Goal: Information Seeking & Learning: Find contact information

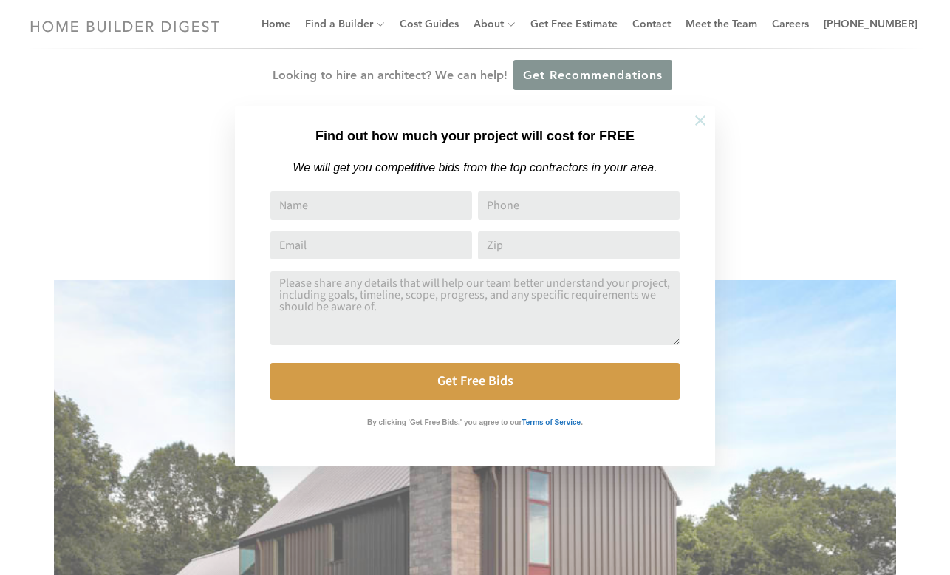
click at [706, 120] on icon at bounding box center [700, 120] width 16 height 16
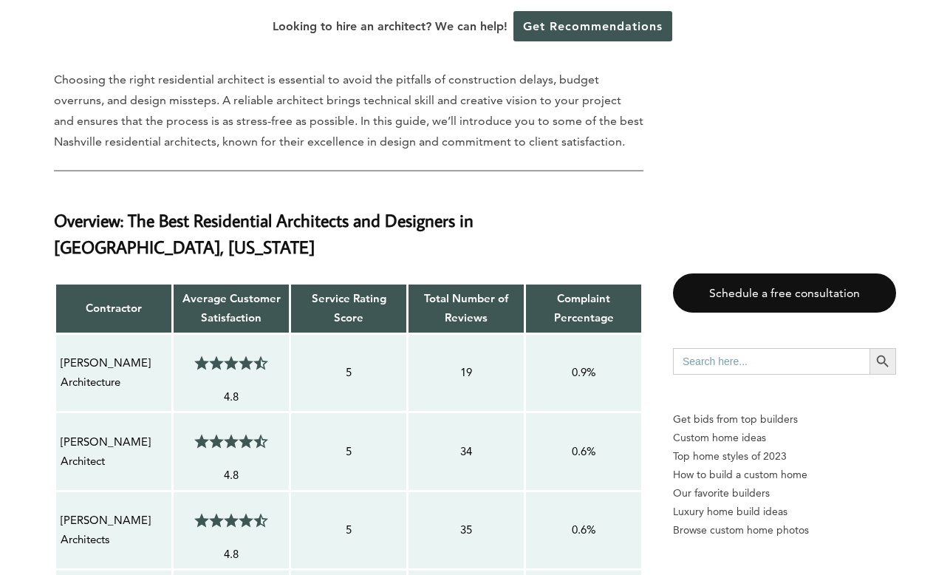
scroll to position [1039, 0]
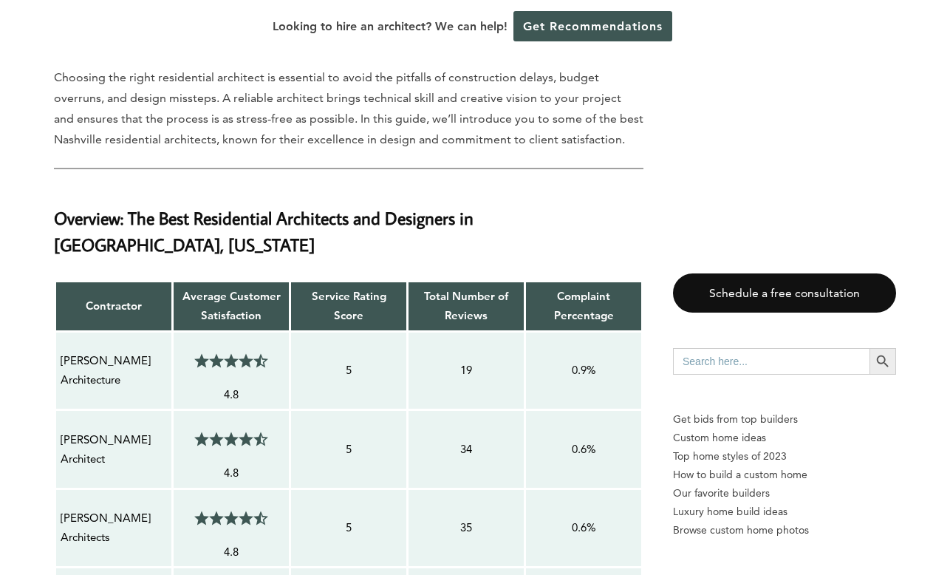
click at [106, 351] on p "[PERSON_NAME] Architecture" at bounding box center [114, 370] width 106 height 39
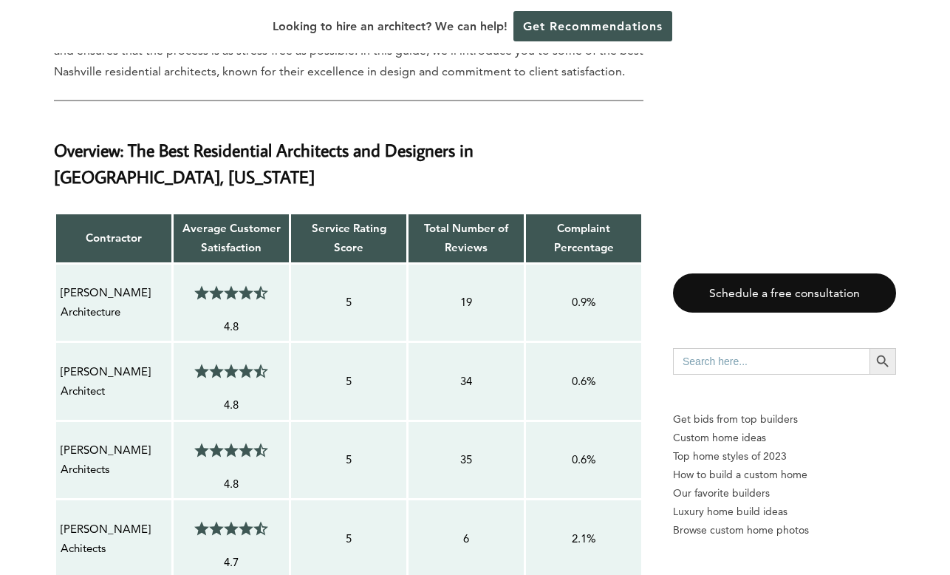
scroll to position [1108, 0]
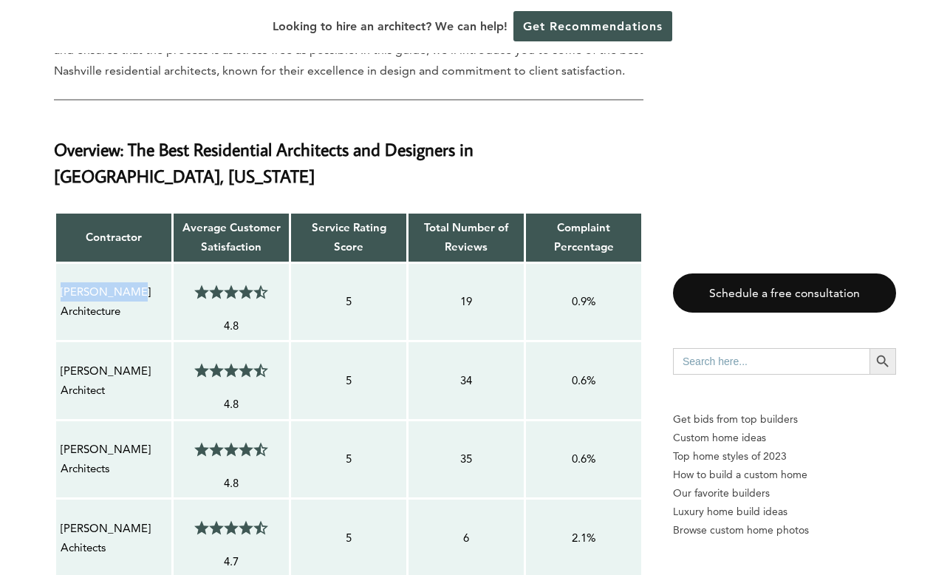
drag, startPoint x: 129, startPoint y: 268, endPoint x: 63, endPoint y: 268, distance: 65.7
click at [61, 282] on p "[PERSON_NAME] Architecture" at bounding box center [114, 301] width 106 height 39
copy p "[PERSON_NAME]"
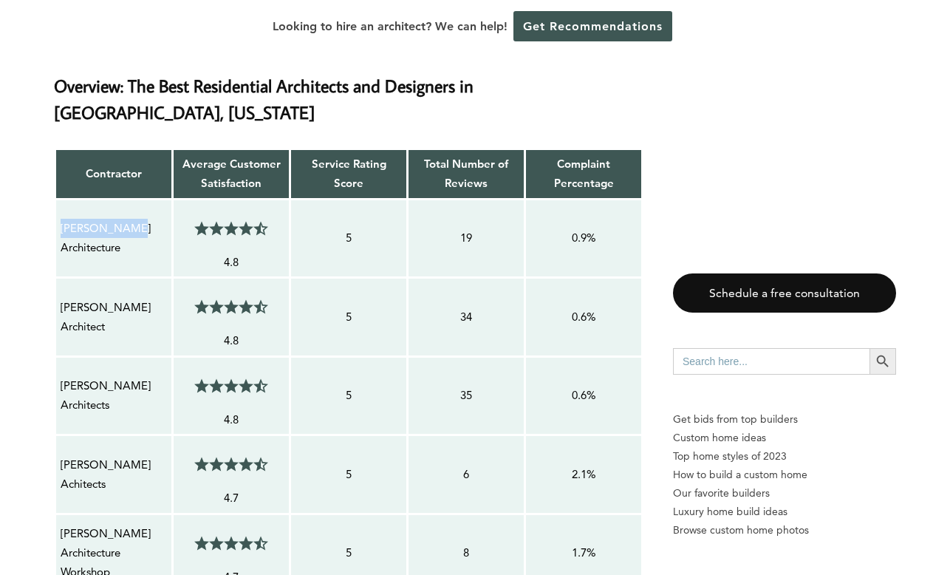
scroll to position [1180, 0]
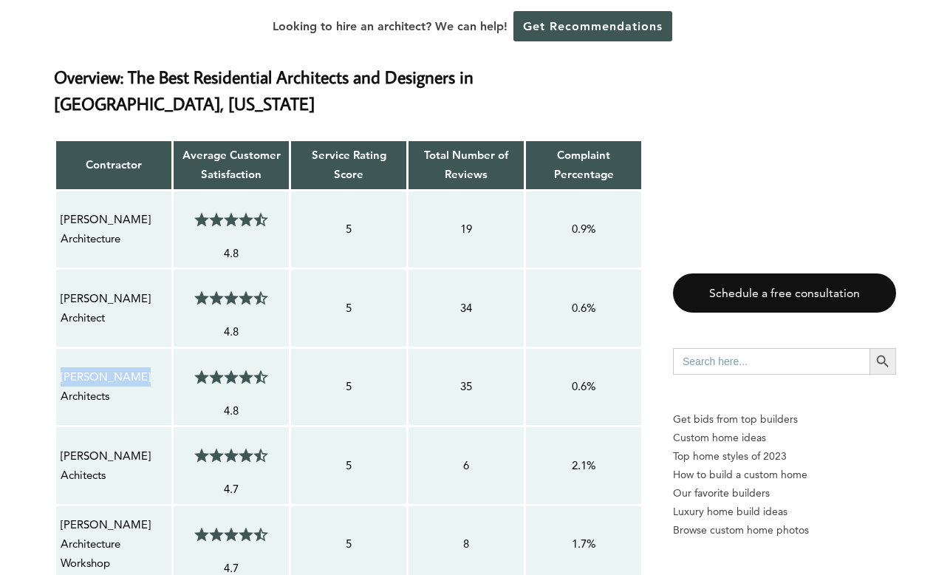
drag, startPoint x: 144, startPoint y: 355, endPoint x: 64, endPoint y: 351, distance: 79.9
click at [64, 367] on p "[PERSON_NAME] Architects" at bounding box center [114, 386] width 106 height 39
copy p "[PERSON_NAME]"
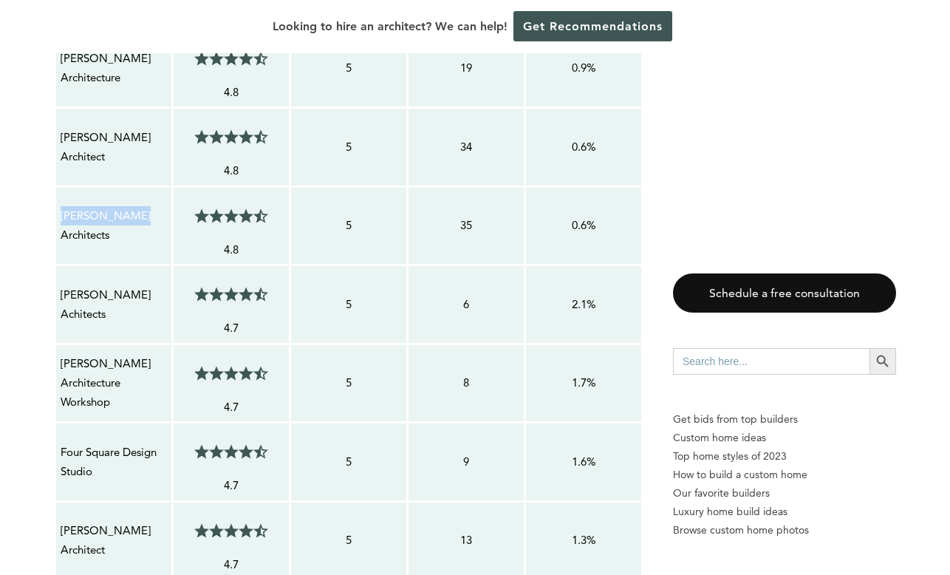
scroll to position [1370, 0]
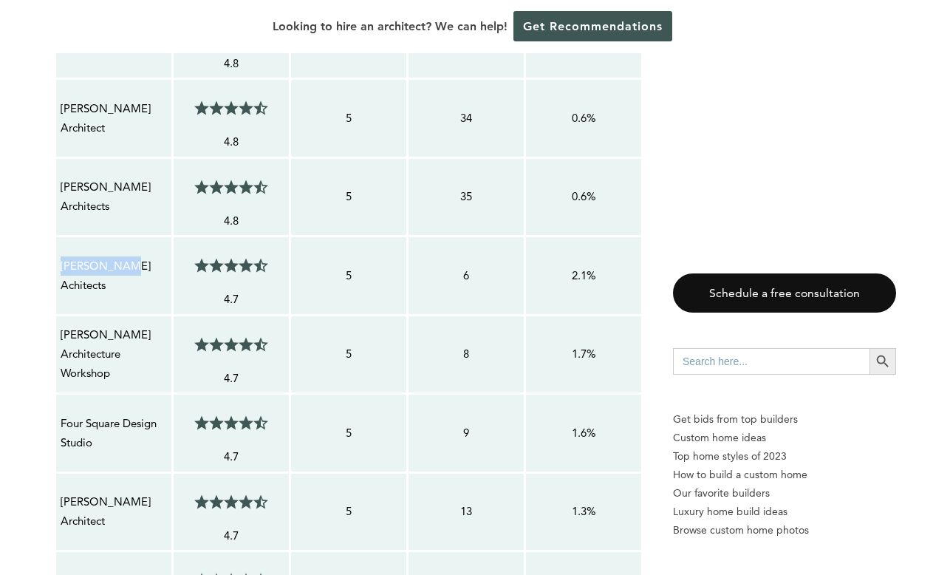
drag, startPoint x: 127, startPoint y: 236, endPoint x: 59, endPoint y: 243, distance: 68.3
click at [60, 256] on div "[PERSON_NAME] Achitects" at bounding box center [114, 276] width 108 height 41
copy p "[PERSON_NAME]"
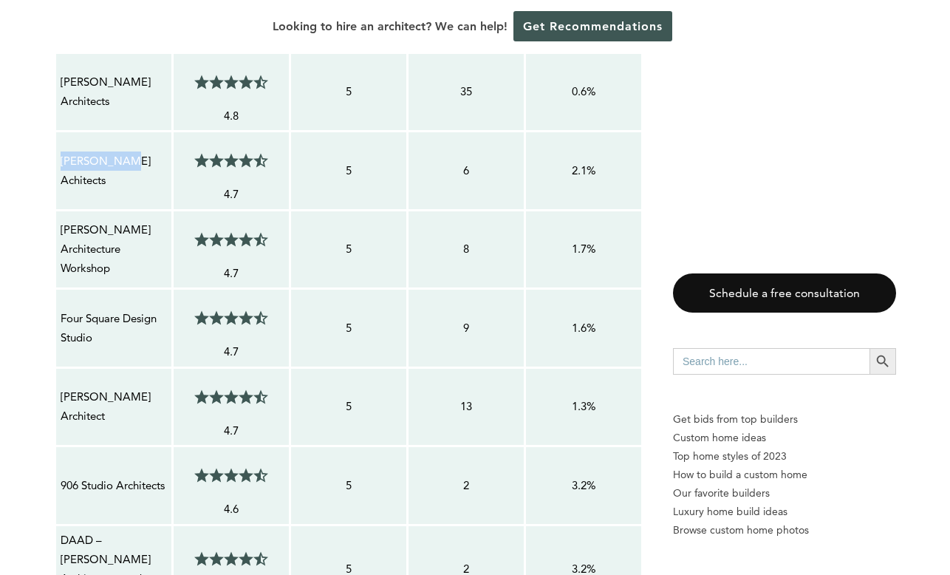
scroll to position [1487, 0]
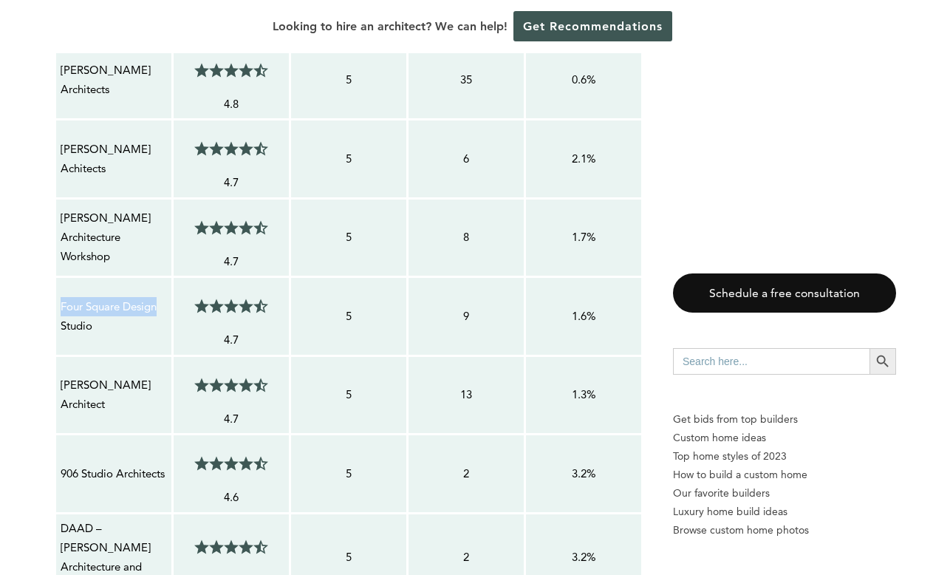
drag, startPoint x: 162, startPoint y: 284, endPoint x: 64, endPoint y: 284, distance: 99.0
click at [64, 297] on p "Four Square Design Studio" at bounding box center [114, 316] width 106 height 39
copy p "Four Square Design Studio"
drag, startPoint x: 101, startPoint y: 303, endPoint x: 55, endPoint y: 283, distance: 50.6
click at [55, 283] on td "Four Square Design Studio" at bounding box center [113, 316] width 117 height 79
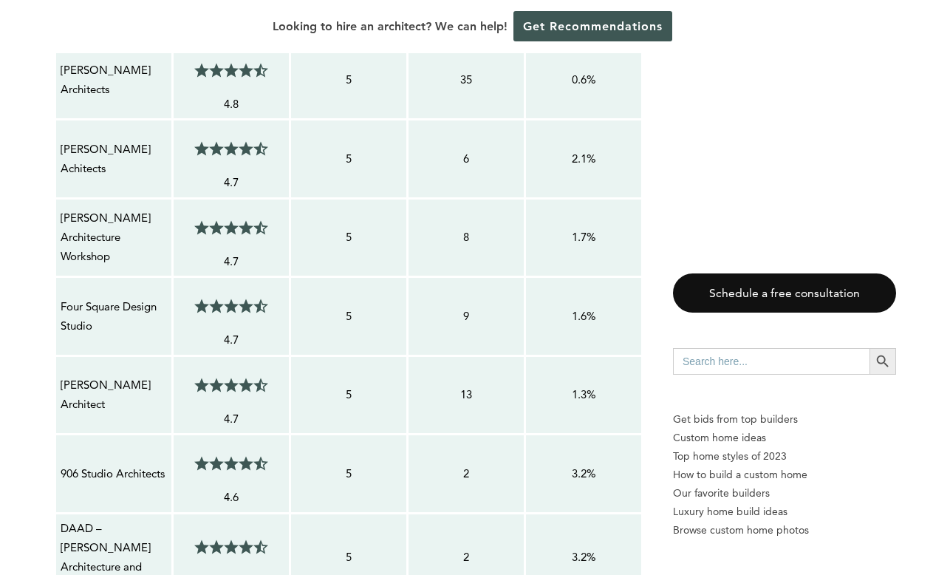
click at [122, 379] on p "[PERSON_NAME] Architect" at bounding box center [114, 394] width 106 height 39
click at [130, 464] on p "906 Studio Architects" at bounding box center [114, 473] width 106 height 19
drag, startPoint x: 130, startPoint y: 439, endPoint x: 59, endPoint y: 436, distance: 71.0
click at [59, 436] on td "906 Studio Architects" at bounding box center [113, 473] width 117 height 79
copy p "906 Studio"
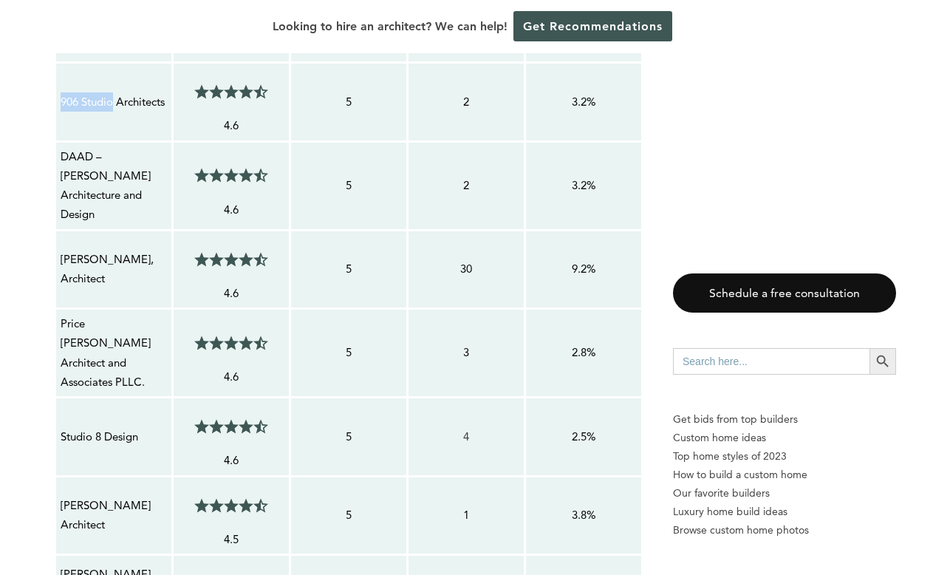
scroll to position [1875, 0]
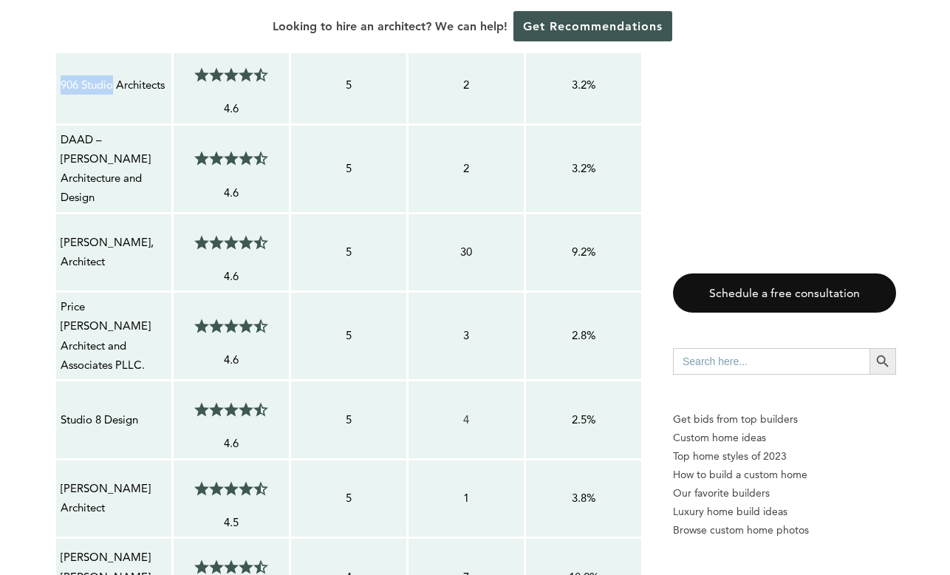
drag, startPoint x: 113, startPoint y: 227, endPoint x: 56, endPoint y: 204, distance: 61.6
click at [56, 213] on td "[PERSON_NAME], Architect" at bounding box center [113, 252] width 117 height 79
copy p "[PERSON_NAME], Architect"
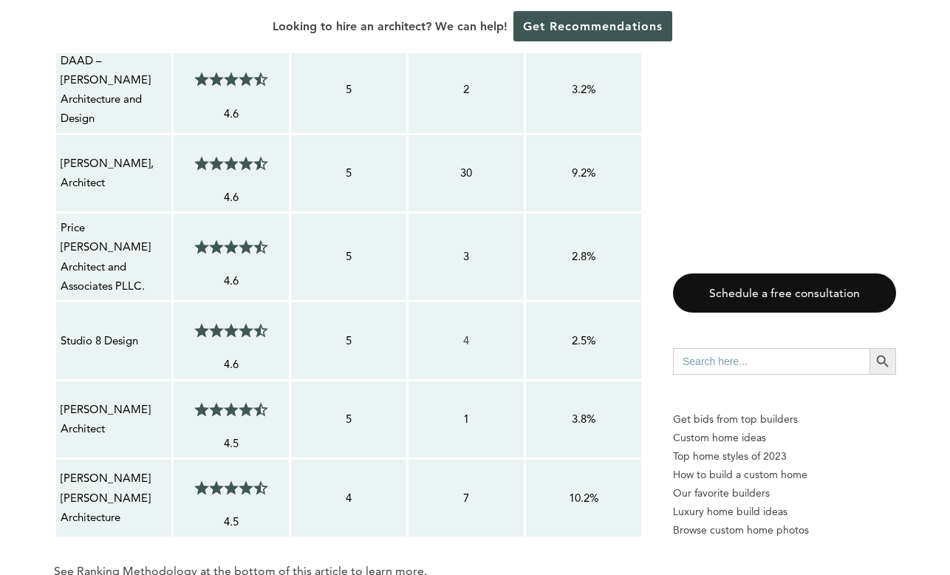
scroll to position [1998, 0]
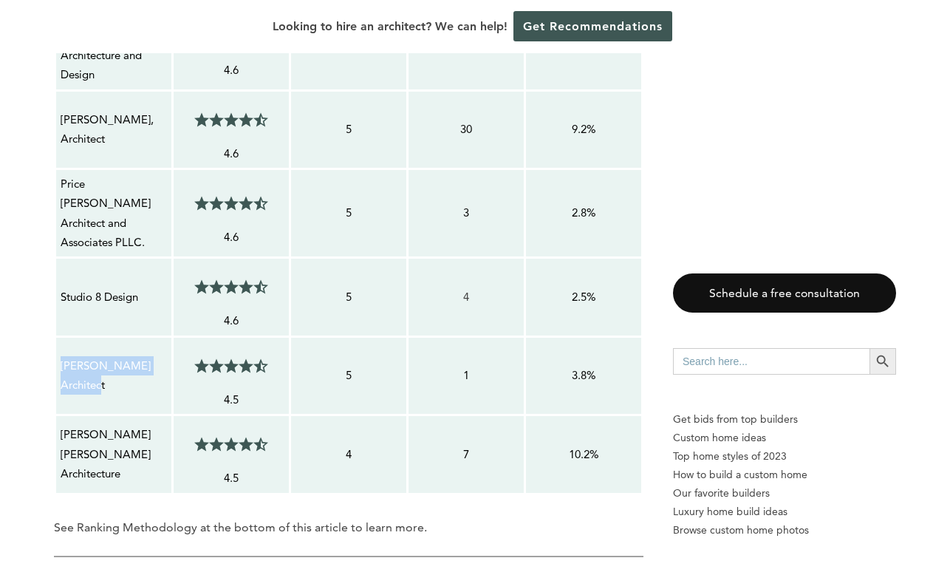
drag, startPoint x: 113, startPoint y: 340, endPoint x: 62, endPoint y: 321, distance: 54.5
click at [62, 356] on p "[PERSON_NAME] Architect" at bounding box center [114, 375] width 106 height 39
copy p "[PERSON_NAME] Architect"
